Goal: Task Accomplishment & Management: Manage account settings

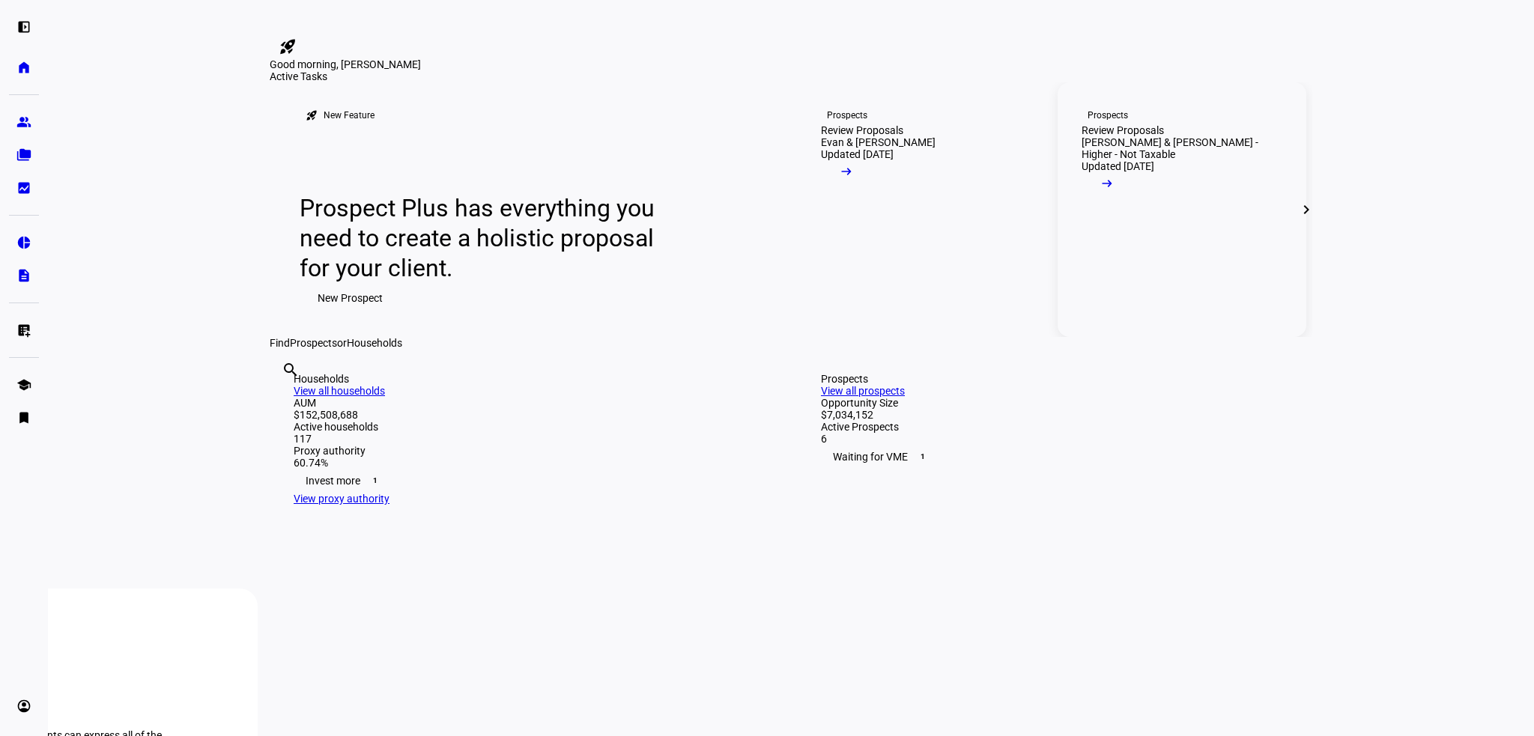
click at [1121, 136] on div "Review Proposals" at bounding box center [1123, 130] width 82 height 12
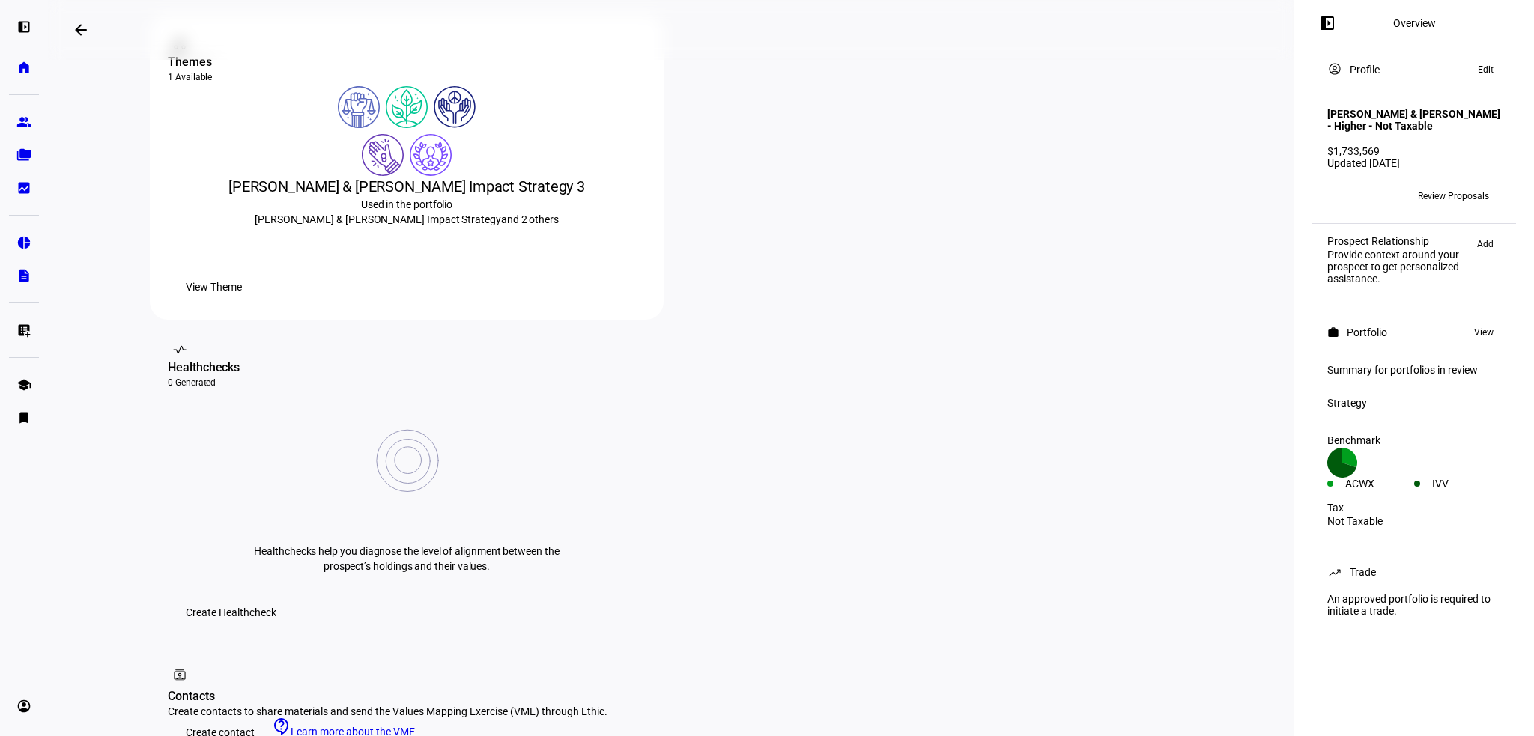
scroll to position [75, 0]
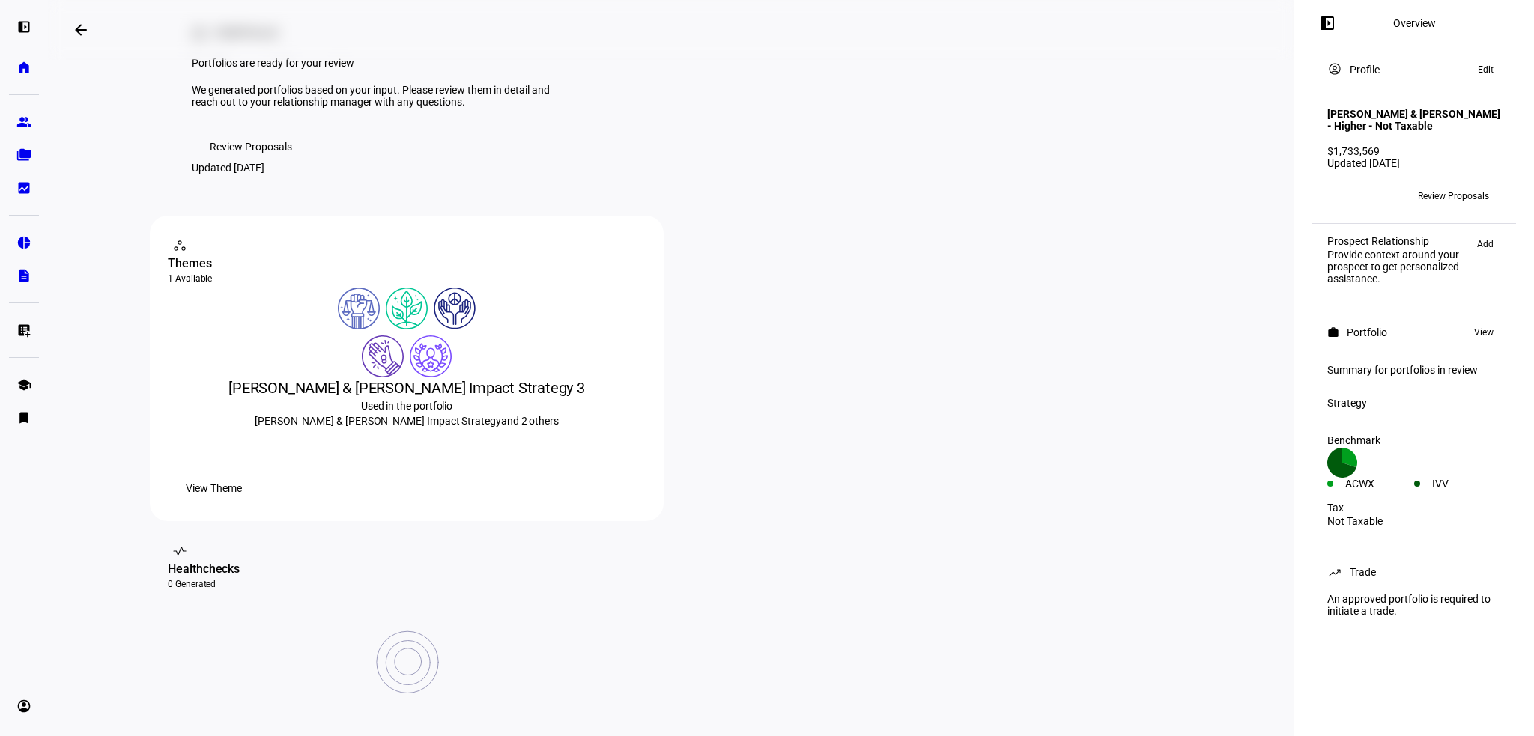
click at [1437, 208] on span "Review Proposals" at bounding box center [1453, 196] width 71 height 24
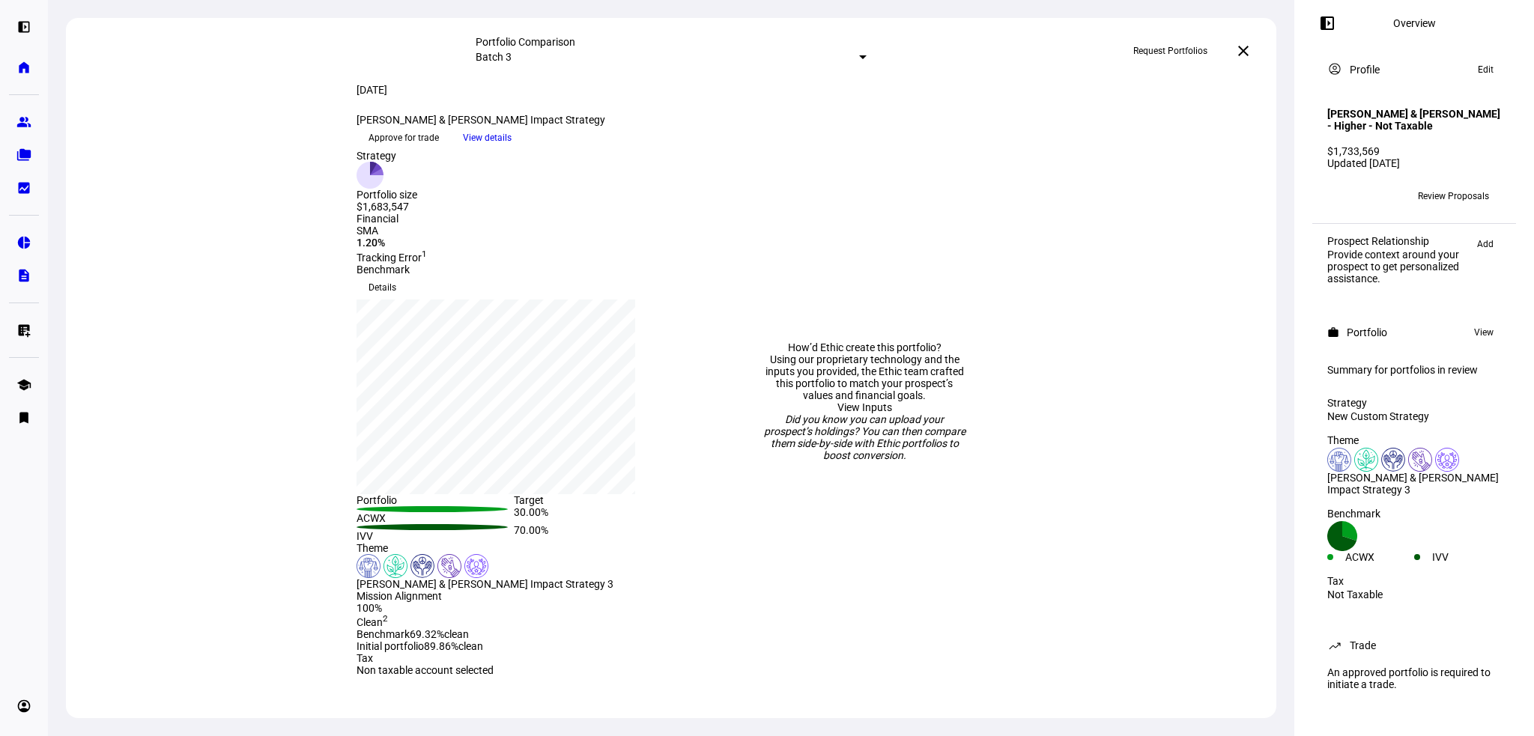
click at [1246, 53] on mat-icon "close" at bounding box center [1243, 51] width 18 height 18
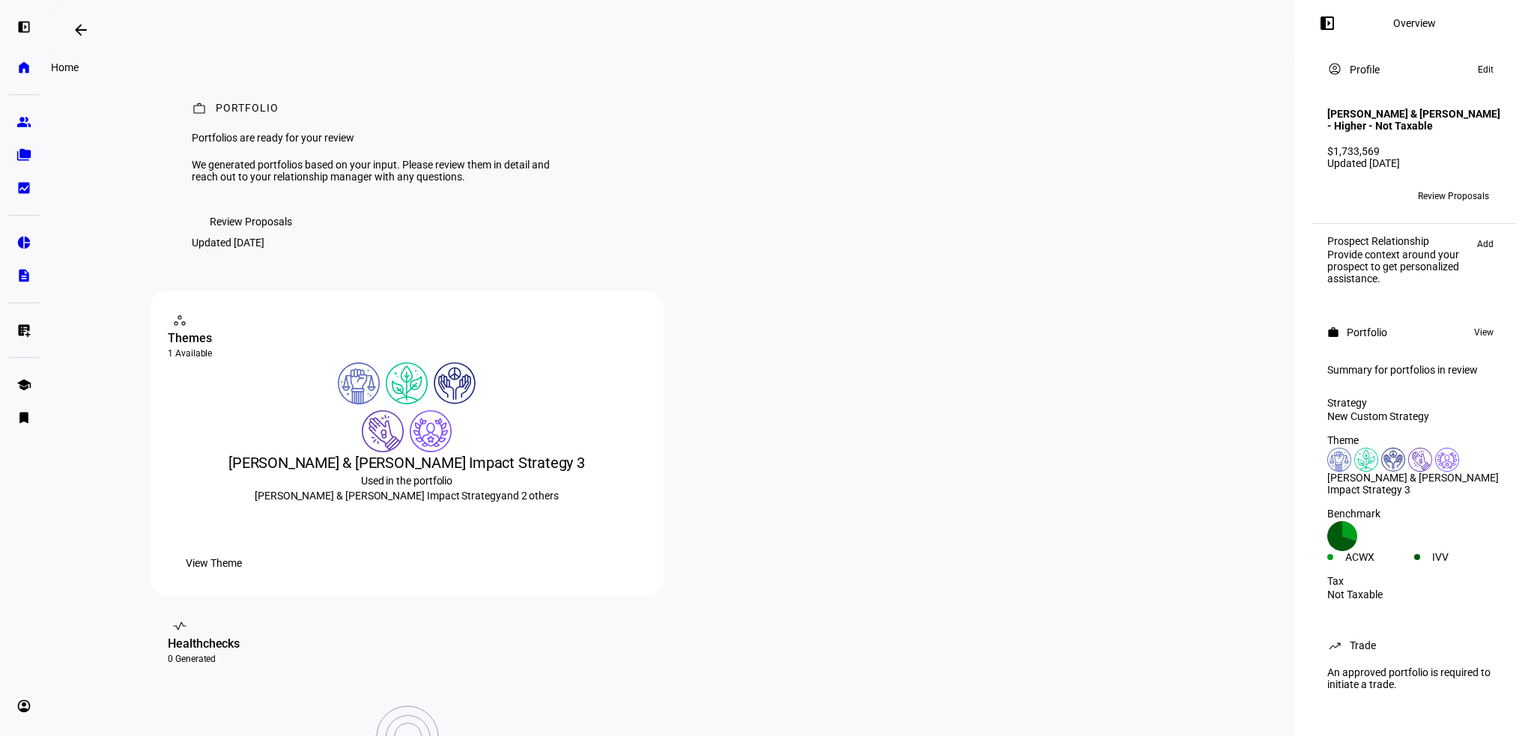
click at [20, 66] on eth-mat-symbol "home" at bounding box center [23, 67] width 15 height 15
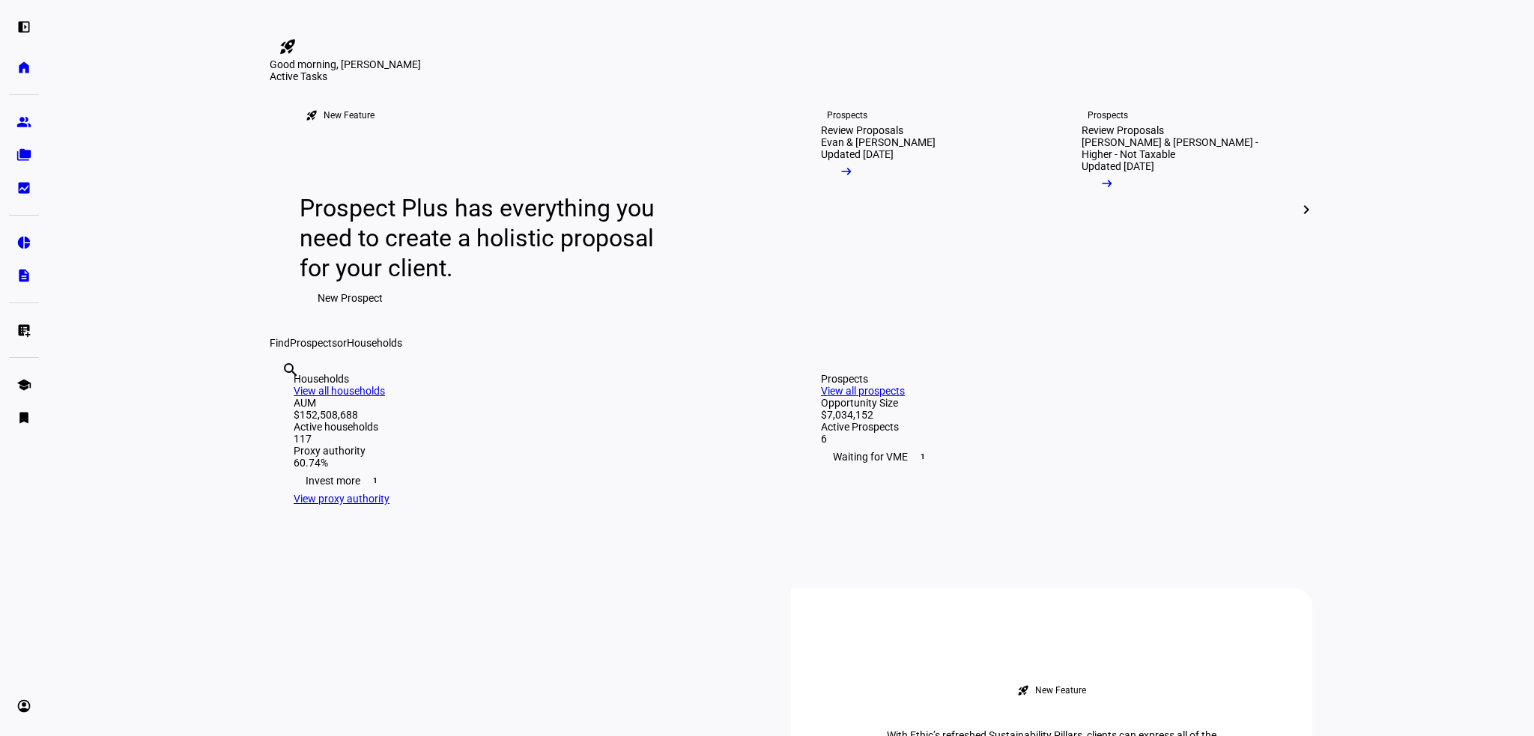
click at [1297, 219] on mat-icon "chevron_right" at bounding box center [1306, 210] width 18 height 18
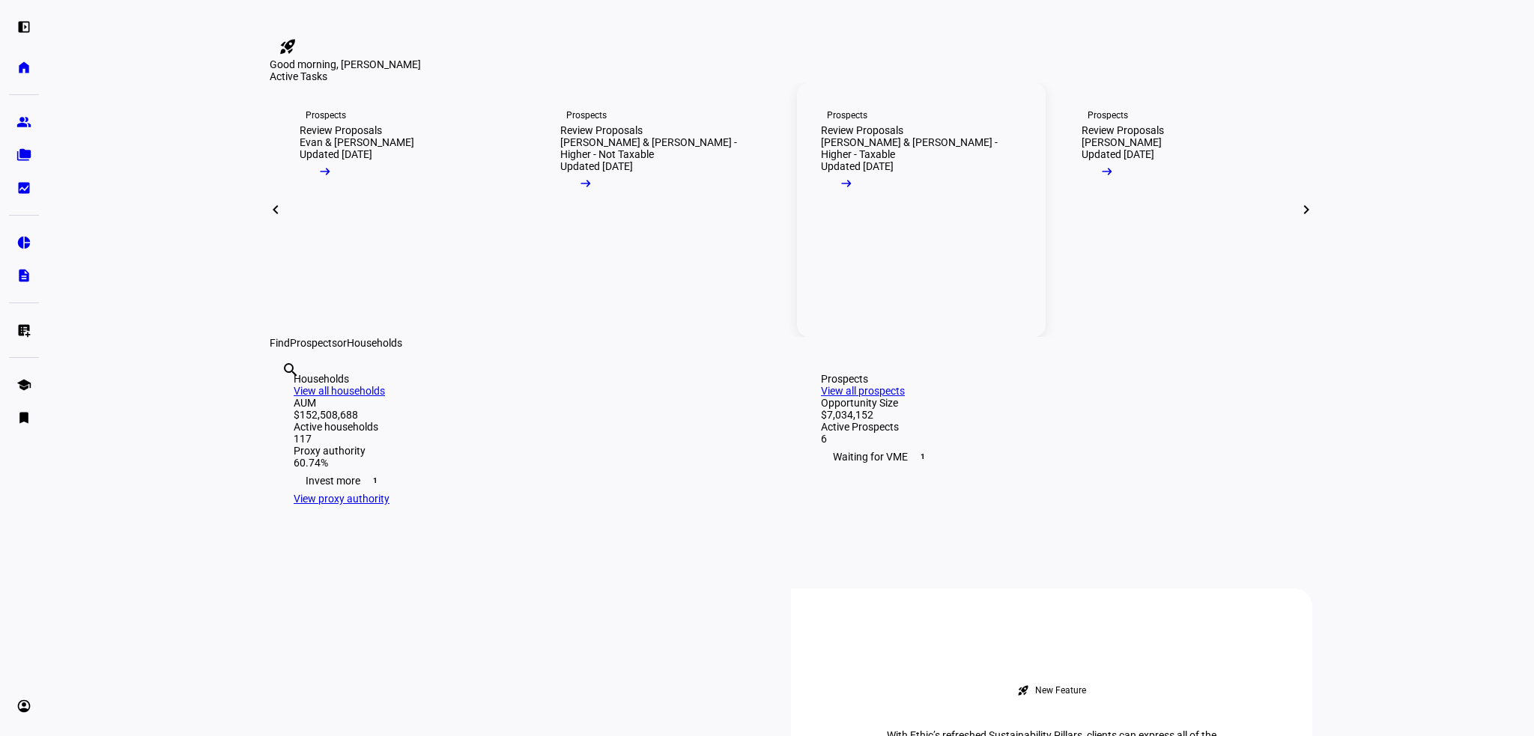
click at [936, 337] on link "Prospects Review Proposals [PERSON_NAME] & [PERSON_NAME] - Higher - Taxable Upd…" at bounding box center [921, 209] width 249 height 255
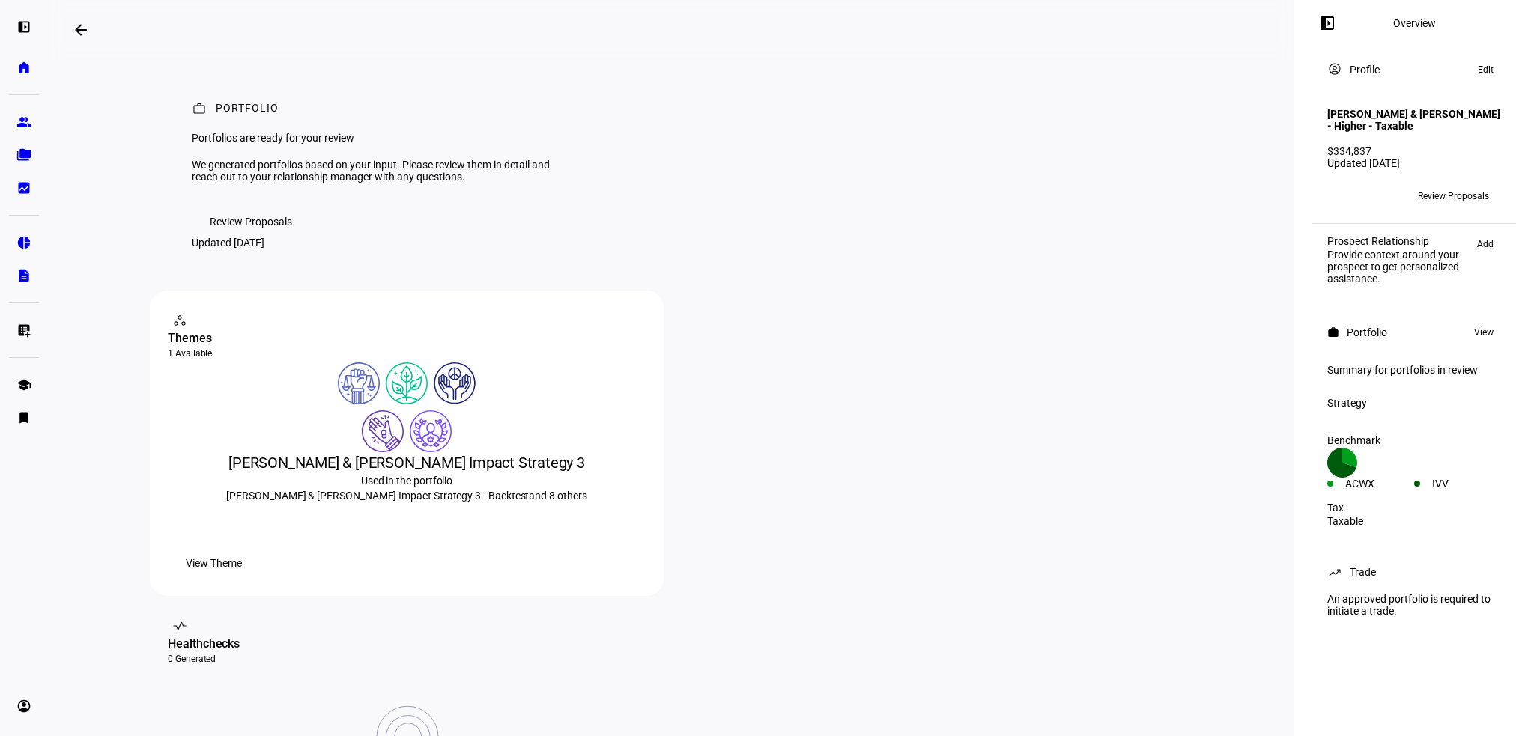
click at [249, 237] on span "Review Proposals" at bounding box center [251, 222] width 82 height 30
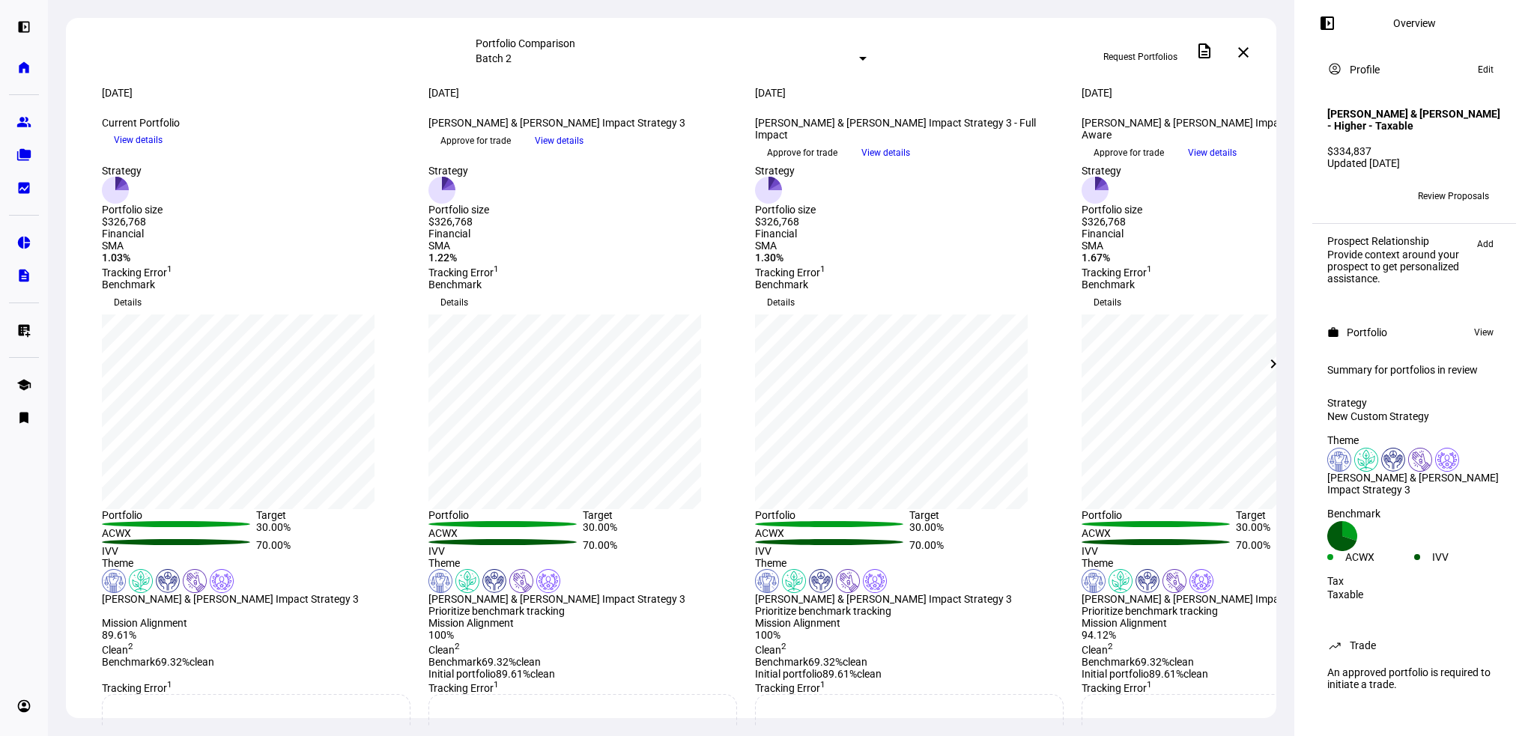
click at [583, 152] on span "View details" at bounding box center [559, 141] width 49 height 22
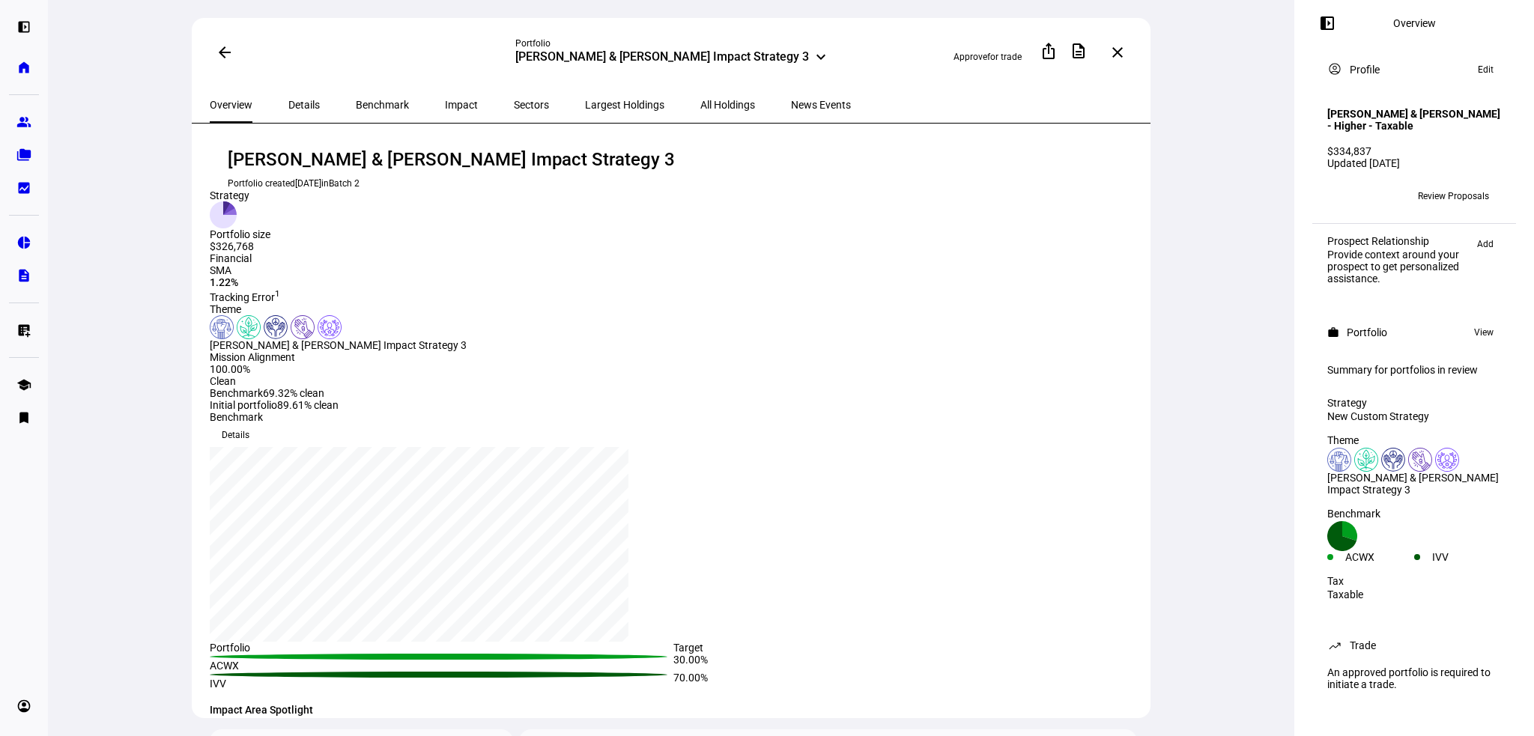
click at [700, 101] on span "All Holdings" at bounding box center [727, 105] width 55 height 10
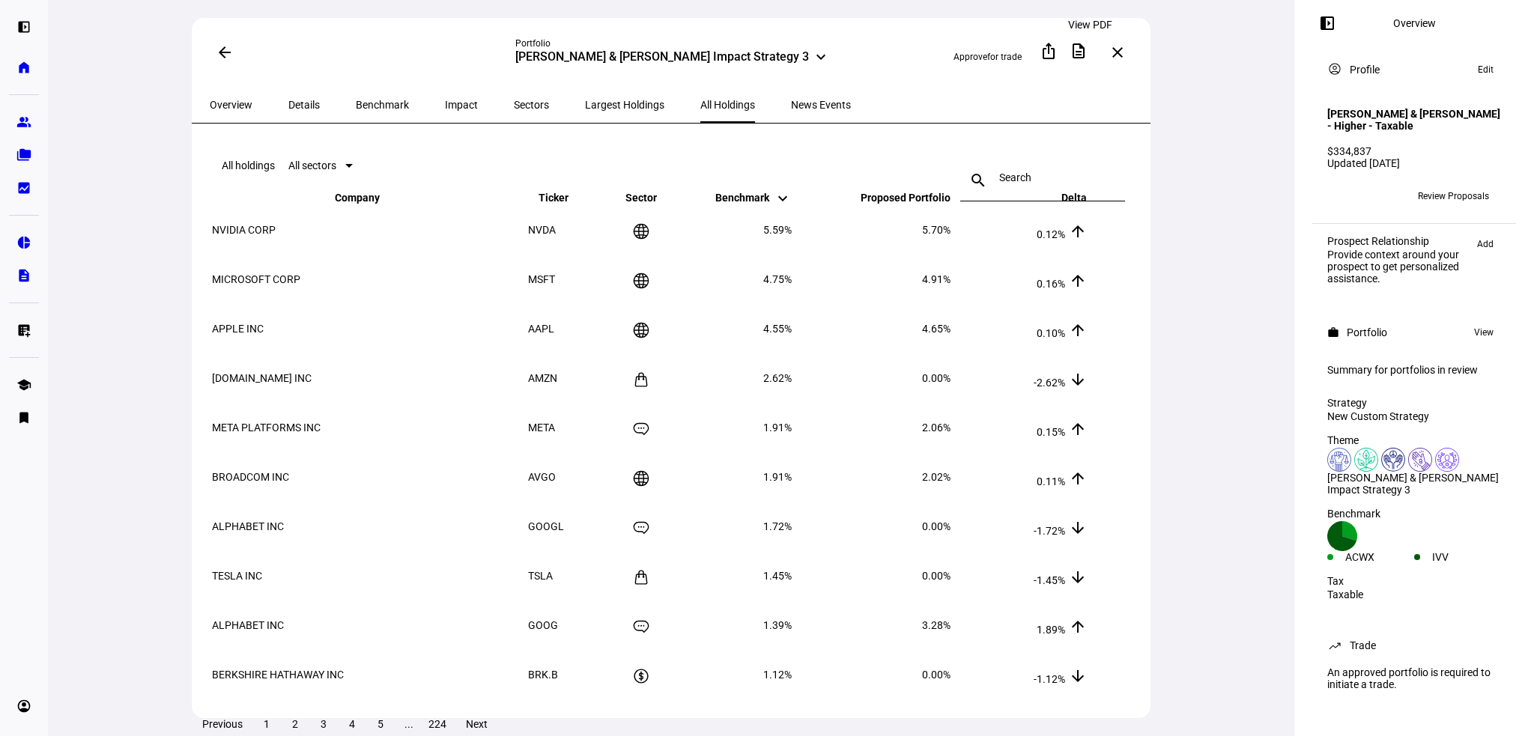
click at [1082, 53] on mat-icon "description" at bounding box center [1079, 51] width 18 height 18
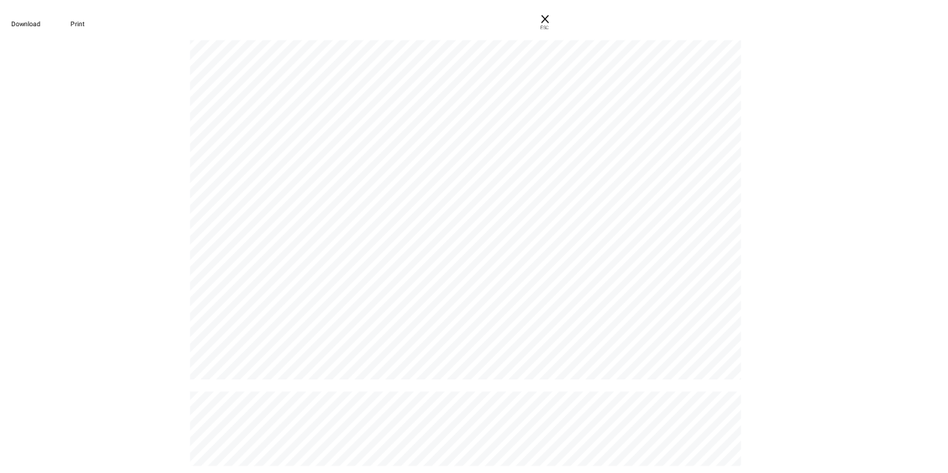
scroll to position [3970, 0]
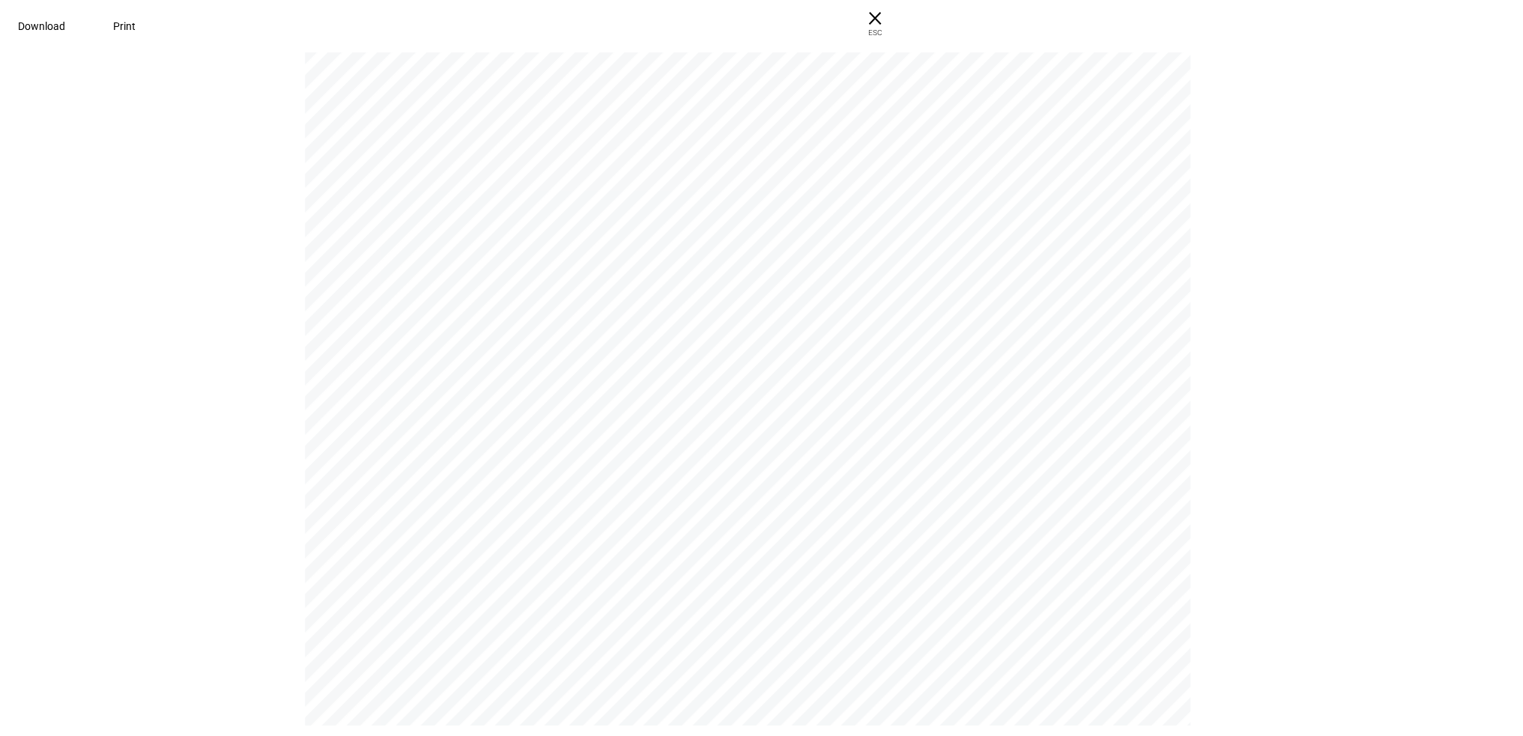
click at [65, 26] on span "Download" at bounding box center [41, 26] width 47 height 12
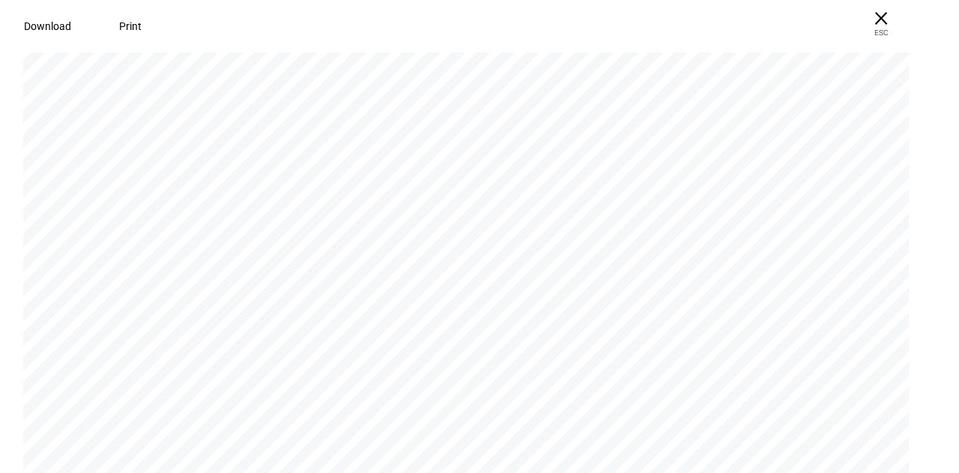
scroll to position [1586, 0]
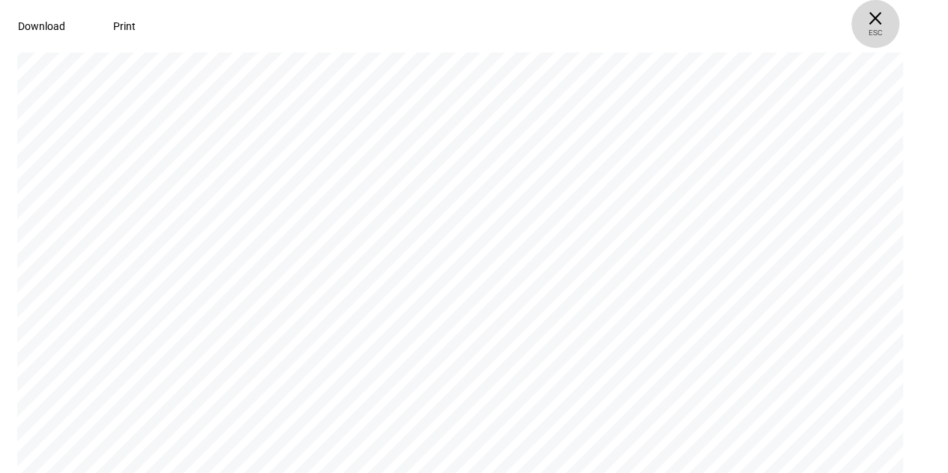
click at [899, 14] on span "× ESC" at bounding box center [875, 24] width 48 height 48
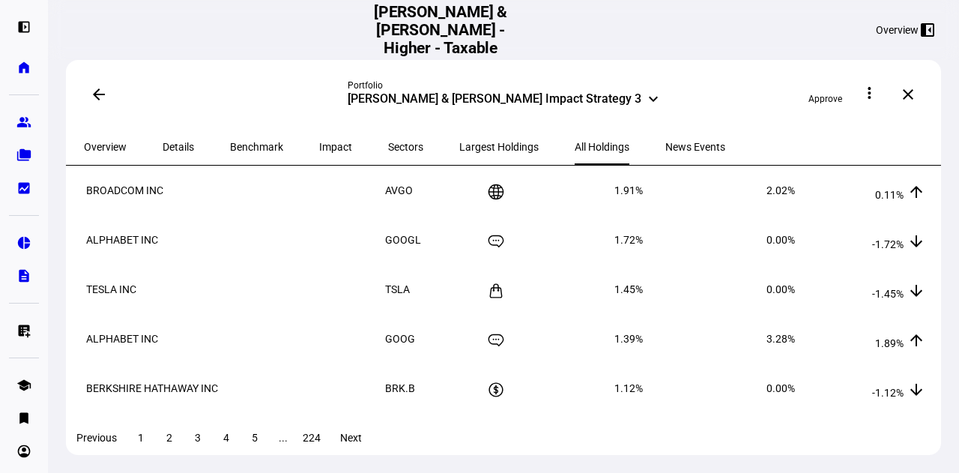
scroll to position [0, 0]
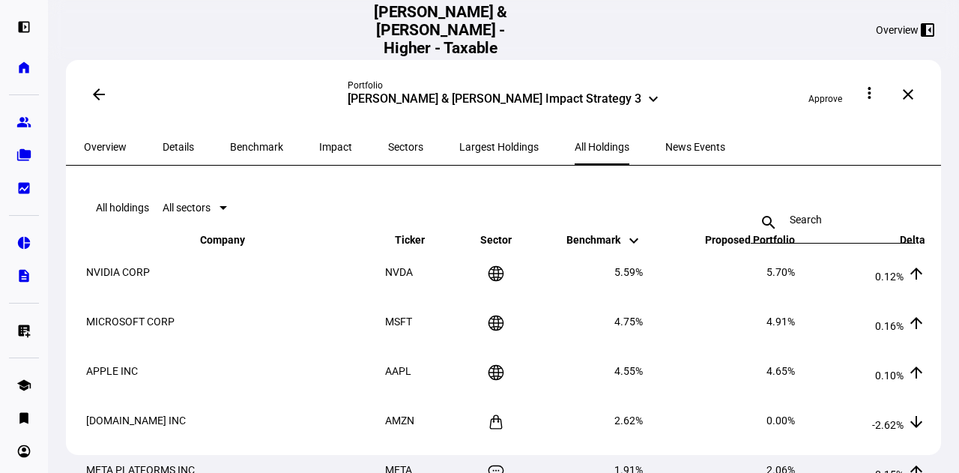
click at [828, 97] on span "Approve" at bounding box center [825, 99] width 34 height 10
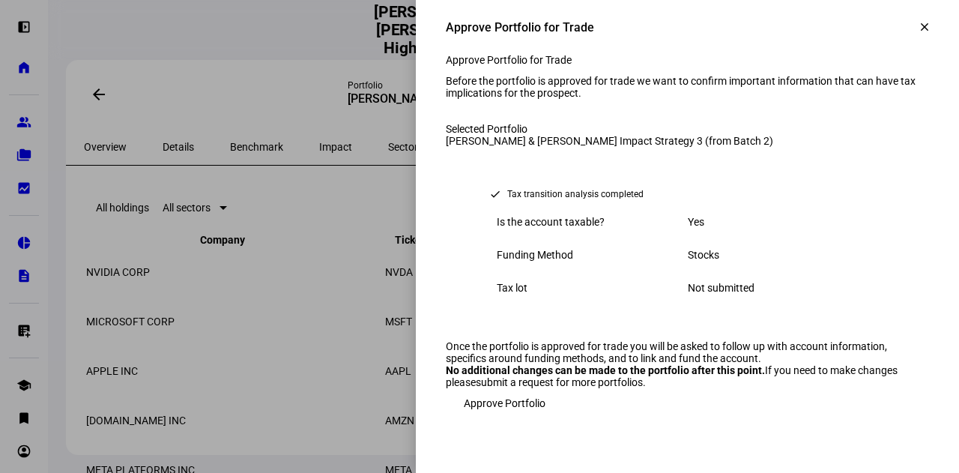
scroll to position [130, 0]
click at [506, 418] on span "Approve Portfolio" at bounding box center [505, 403] width 82 height 30
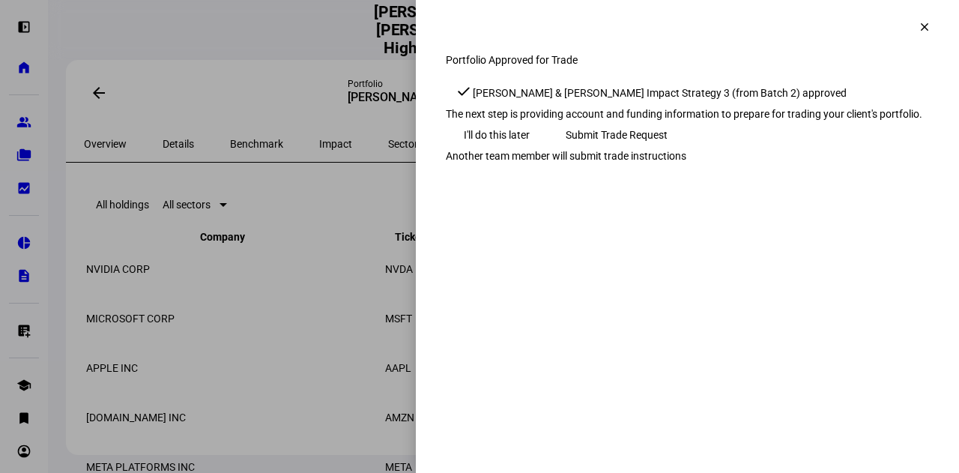
click at [667, 150] on span "Submit Trade Request" at bounding box center [617, 135] width 102 height 30
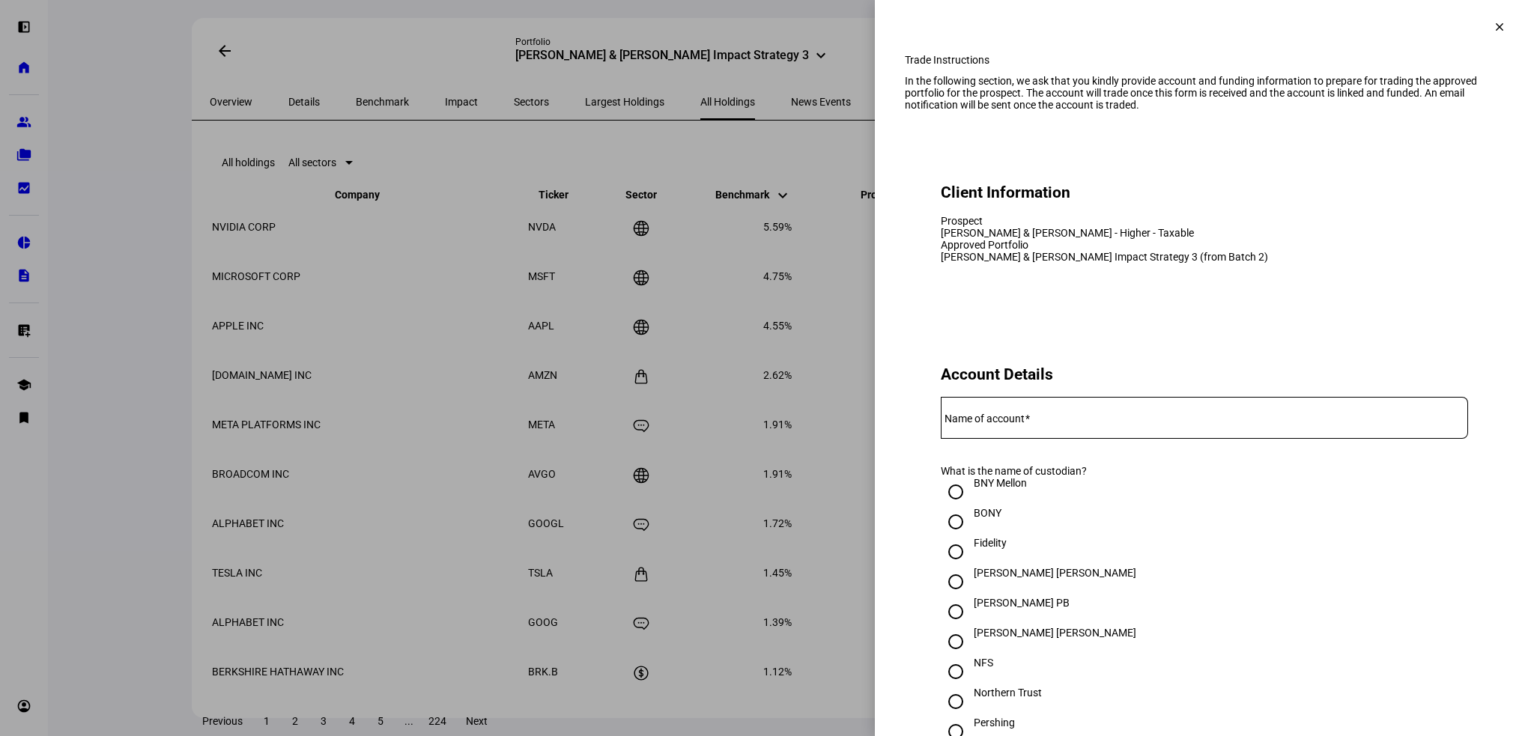
click at [1482, 19] on span at bounding box center [1500, 27] width 36 height 36
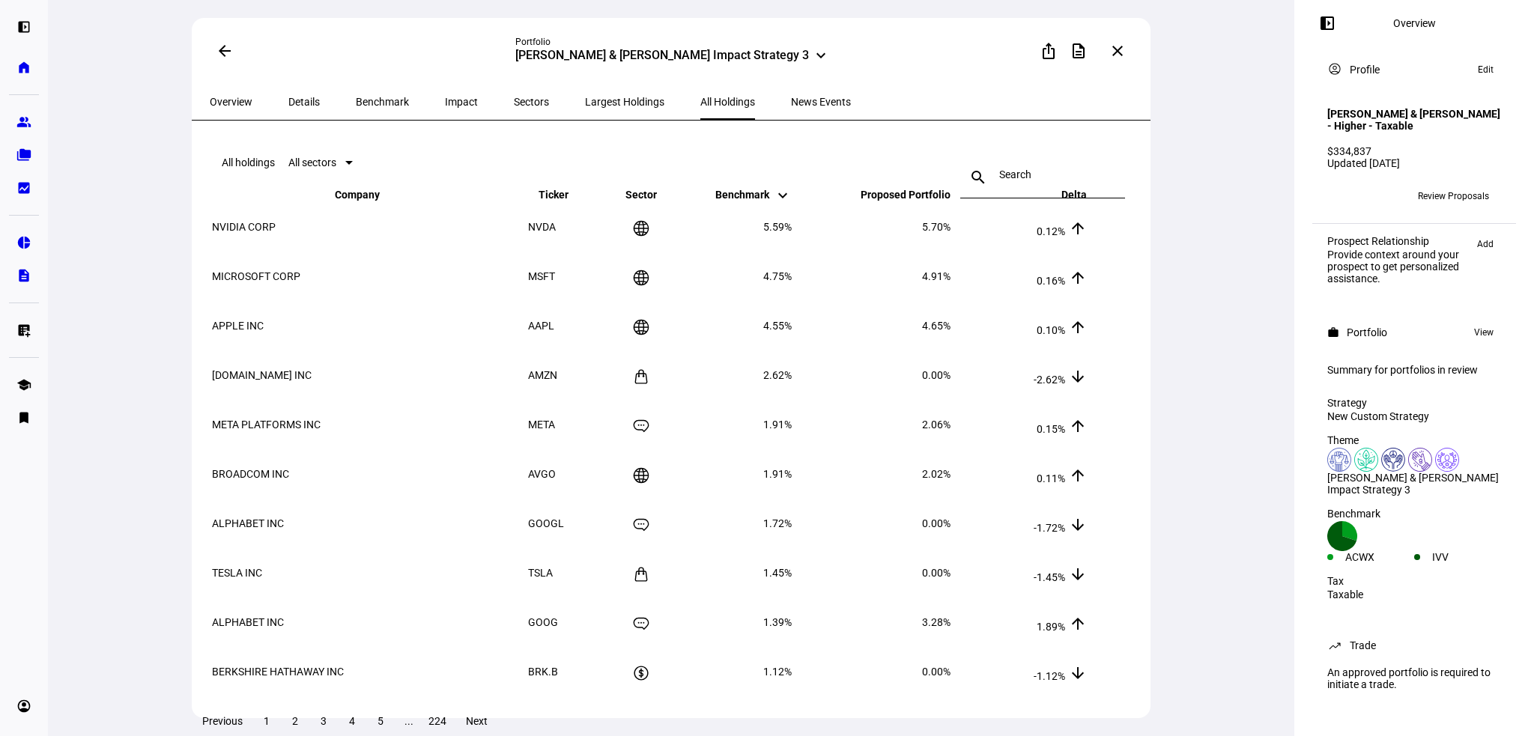
click at [1250, 86] on div "arrow_back Portfolio [PERSON_NAME] & [PERSON_NAME] Impact Strategy 3 keyboard_a…" at bounding box center [671, 368] width 1246 height 736
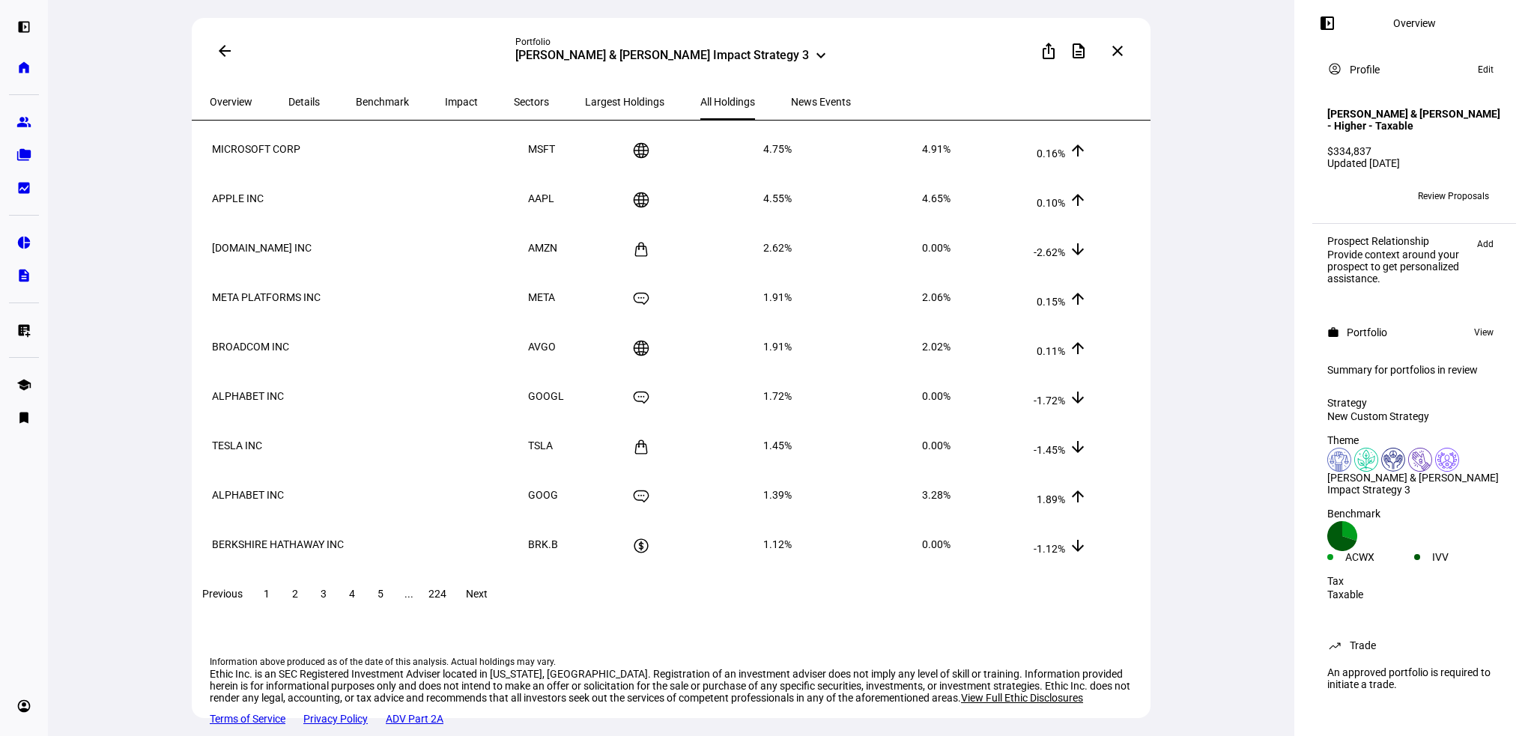
scroll to position [136, 0]
